Goal: Task Accomplishment & Management: Manage account settings

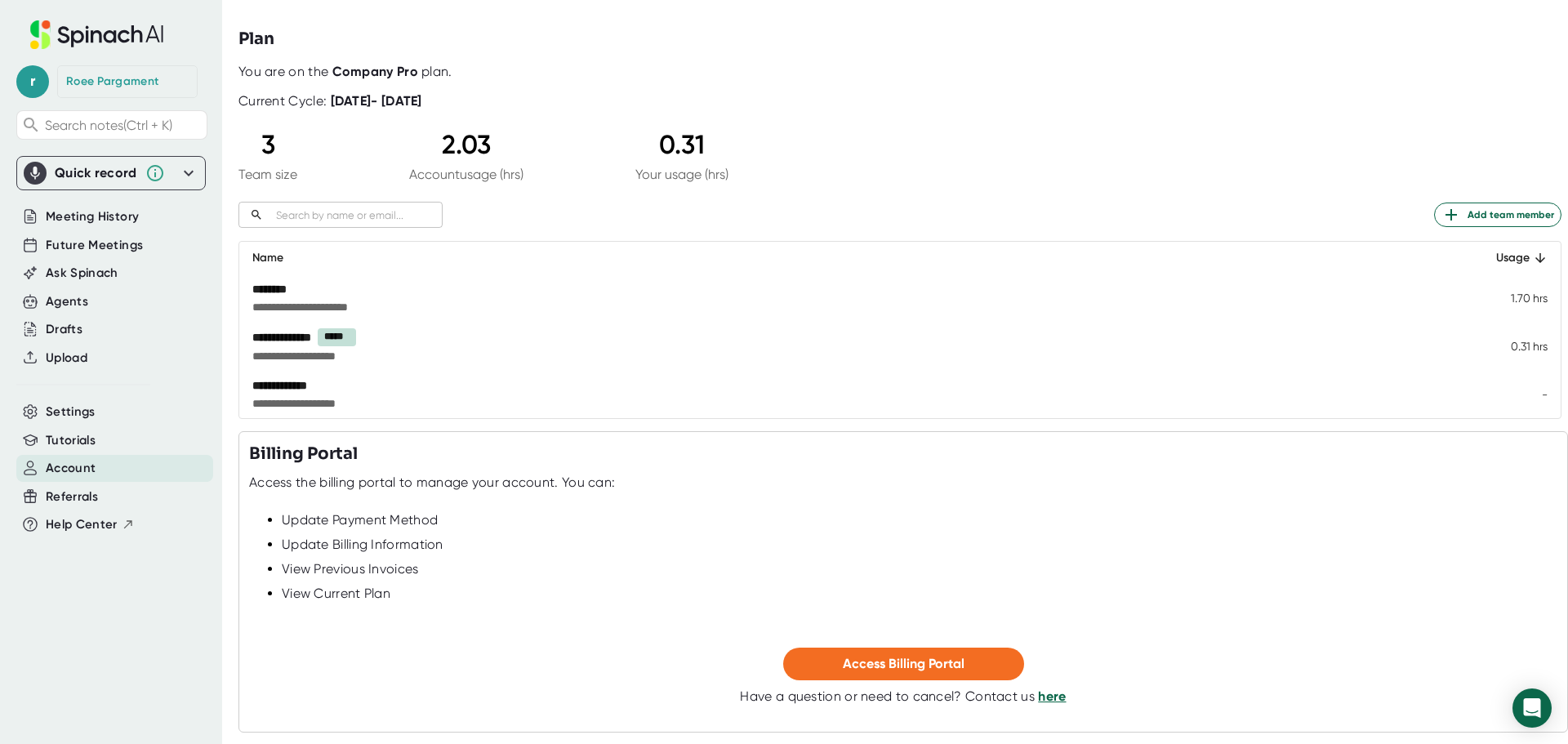
scroll to position [110, 0]
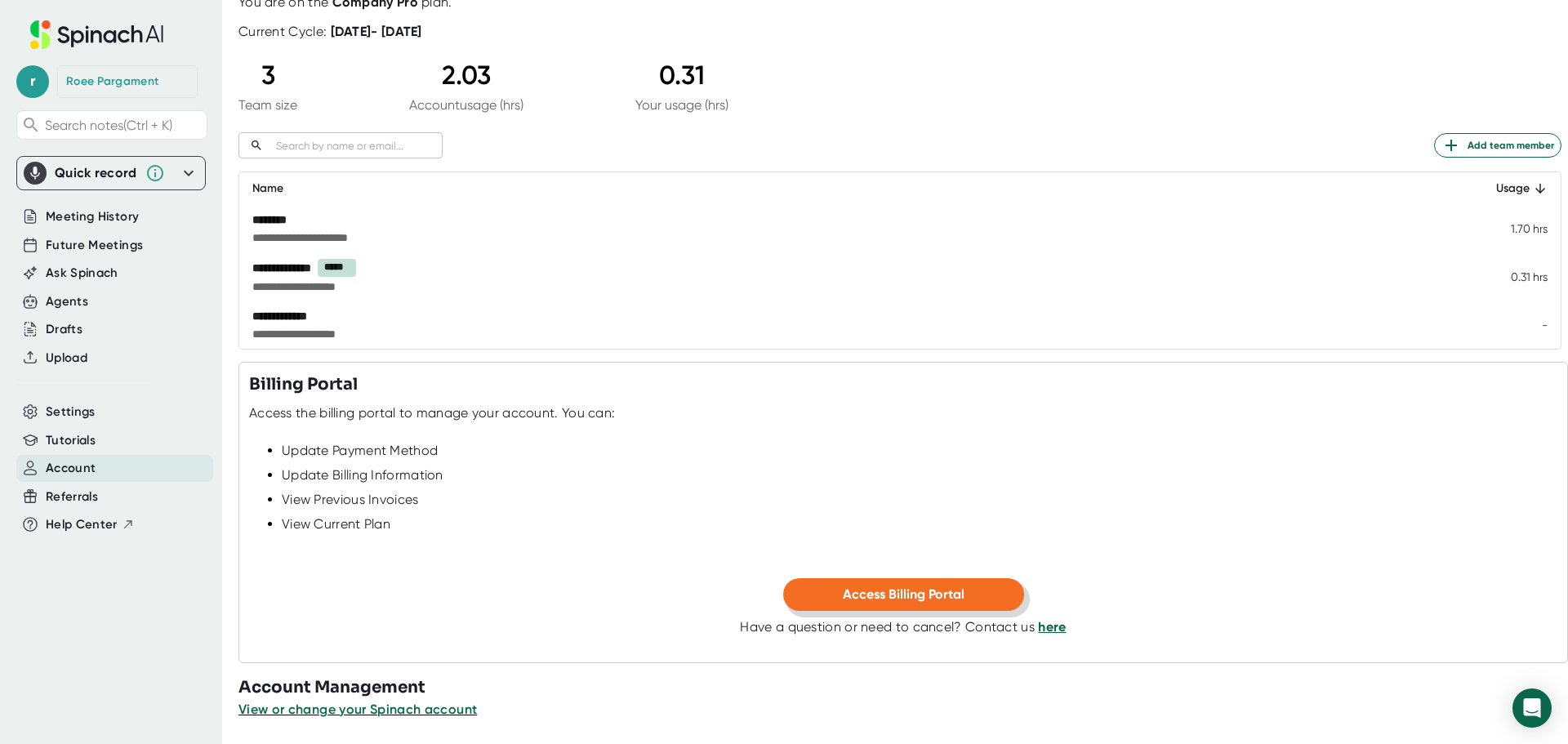
click at [901, 591] on span "Access Billing Portal" at bounding box center [903, 594] width 121 height 15
click at [92, 300] on div "Agents" at bounding box center [114, 301] width 197 height 27
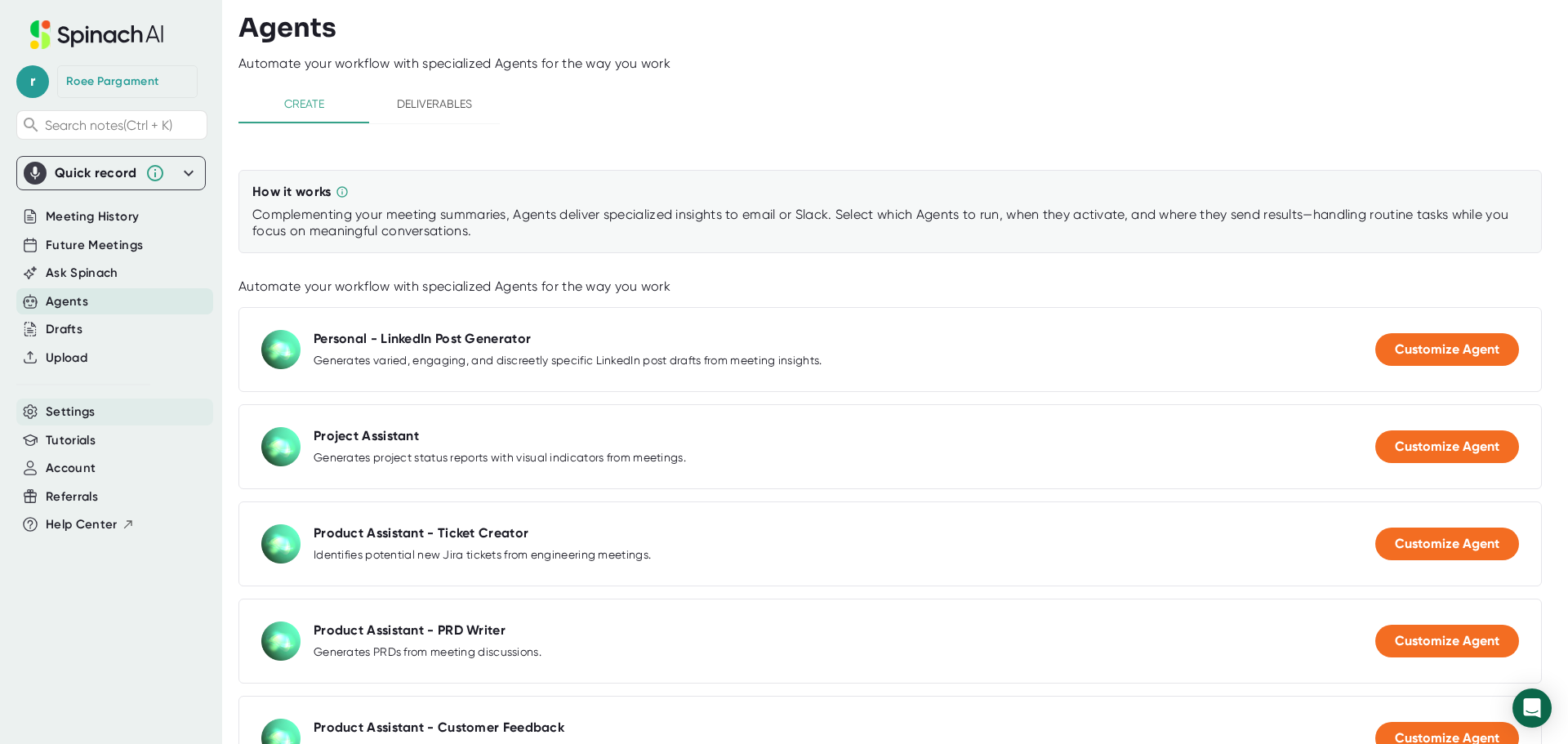
click at [49, 410] on span "Settings" at bounding box center [71, 412] width 50 height 19
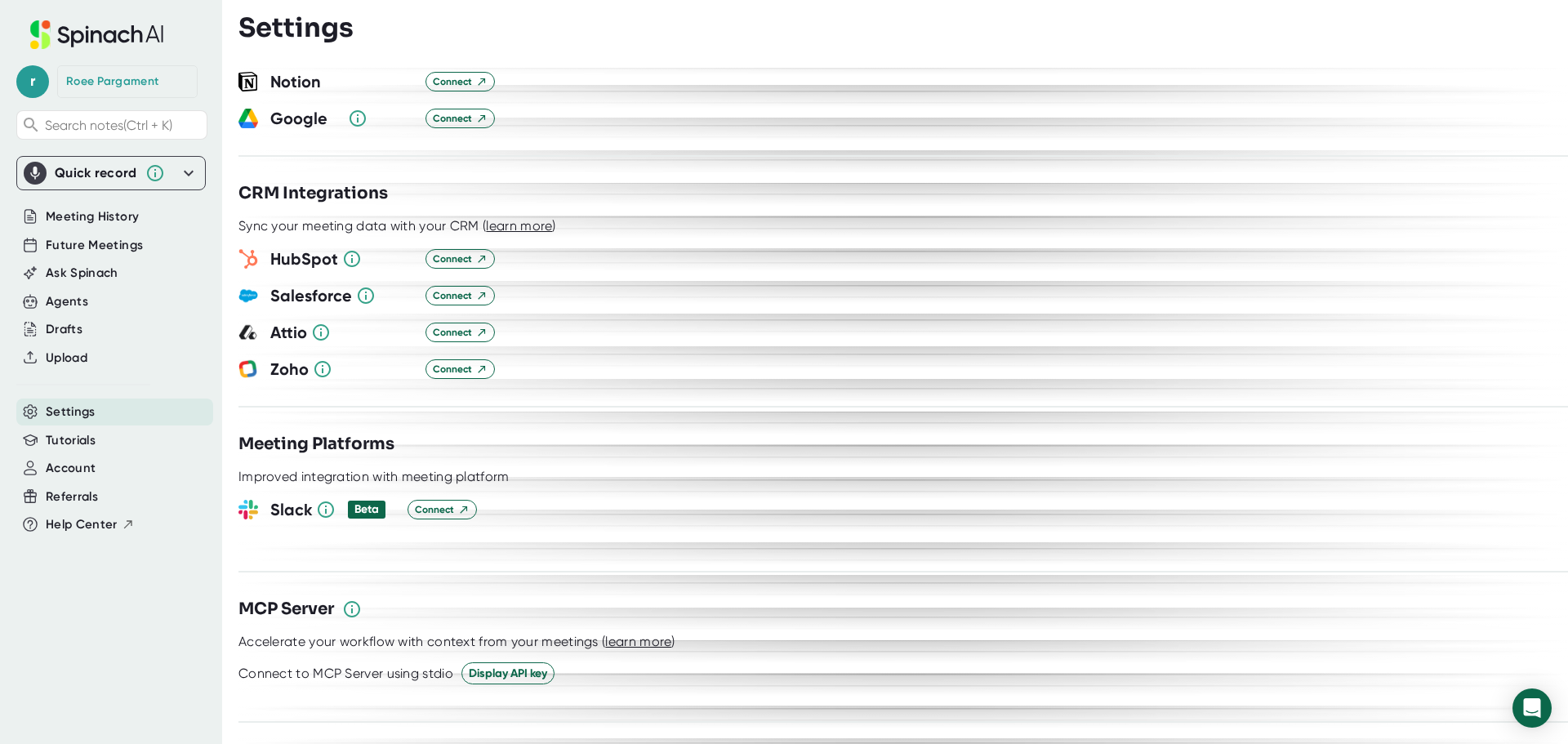
scroll to position [1715, 0]
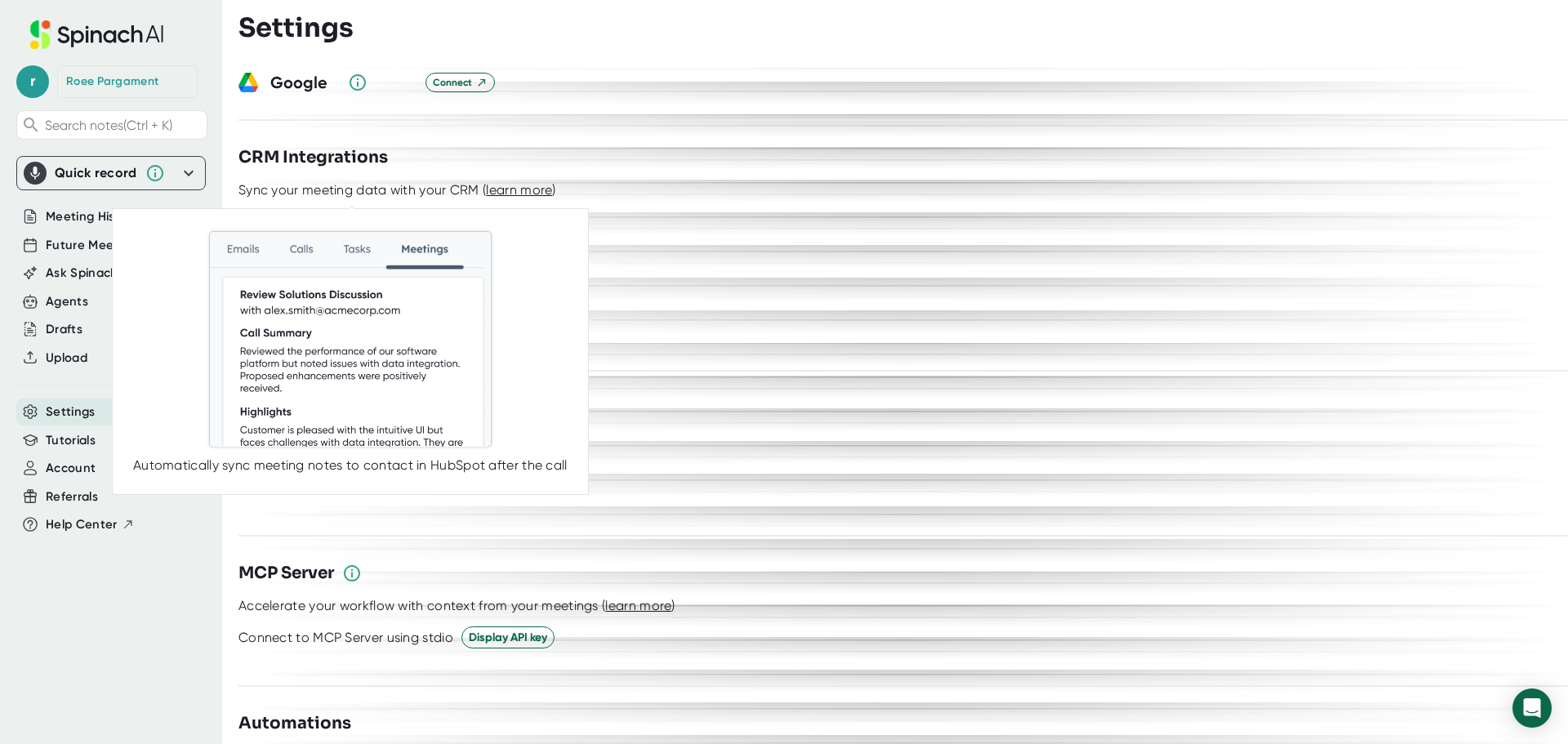
click at [351, 214] on icon at bounding box center [352, 223] width 20 height 20
